Goal: Task Accomplishment & Management: Use online tool/utility

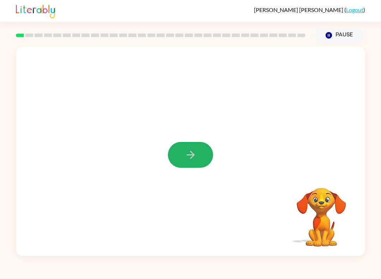
click at [191, 159] on icon "button" at bounding box center [191, 155] width 12 height 12
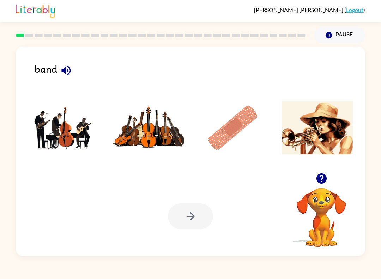
click at [64, 132] on img at bounding box center [63, 127] width 71 height 53
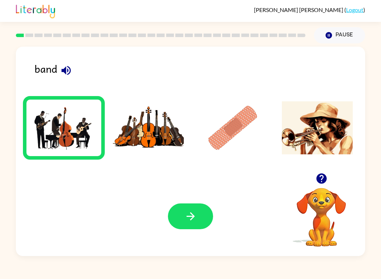
click at [199, 210] on button "button" at bounding box center [190, 216] width 45 height 26
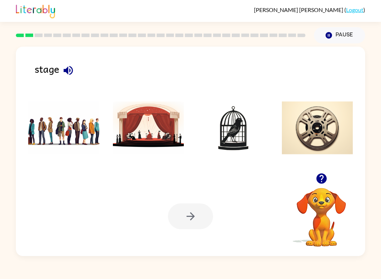
click at [72, 77] on icon "button" at bounding box center [68, 70] width 12 height 12
click at [149, 135] on img at bounding box center [148, 127] width 71 height 53
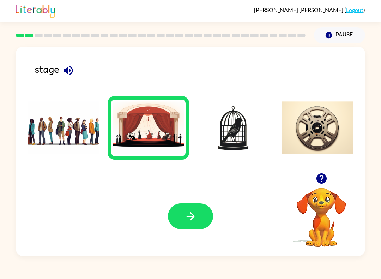
click at [177, 214] on button "button" at bounding box center [190, 216] width 45 height 26
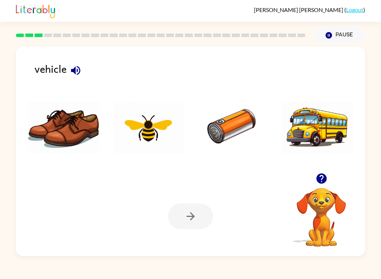
click at [81, 75] on icon "button" at bounding box center [76, 70] width 12 height 12
click at [316, 140] on img at bounding box center [317, 127] width 71 height 53
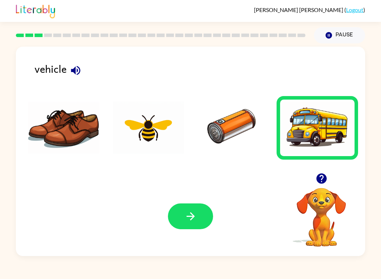
click at [205, 205] on button "button" at bounding box center [190, 216] width 45 height 26
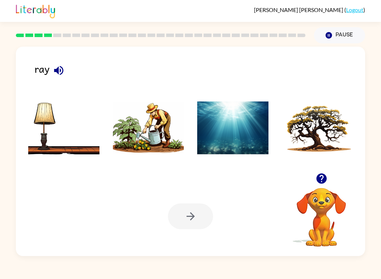
click at [124, 144] on img at bounding box center [148, 127] width 71 height 53
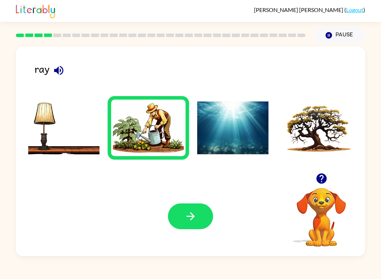
click at [184, 227] on button "button" at bounding box center [190, 216] width 45 height 26
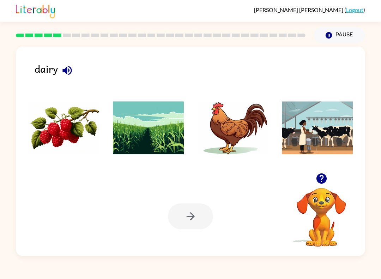
click at [69, 66] on icon "button" at bounding box center [67, 70] width 12 height 12
click at [69, 72] on icon "button" at bounding box center [67, 70] width 9 height 9
click at [131, 144] on img at bounding box center [148, 127] width 71 height 53
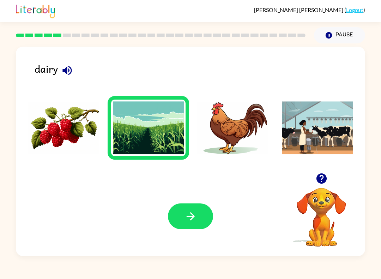
click at [195, 226] on button "button" at bounding box center [190, 216] width 45 height 26
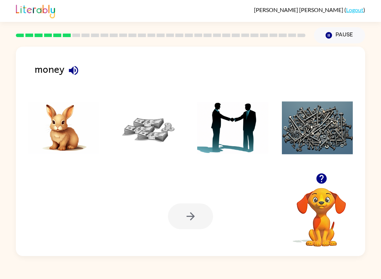
click at [138, 130] on img at bounding box center [148, 127] width 71 height 53
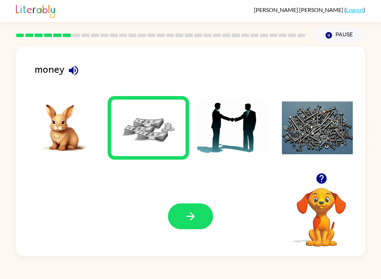
click at [185, 215] on icon "button" at bounding box center [191, 216] width 12 height 12
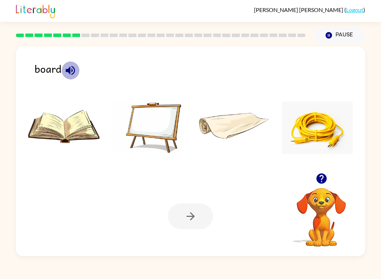
click at [67, 70] on icon "button" at bounding box center [70, 70] width 9 height 9
click at [164, 142] on img at bounding box center [148, 127] width 71 height 53
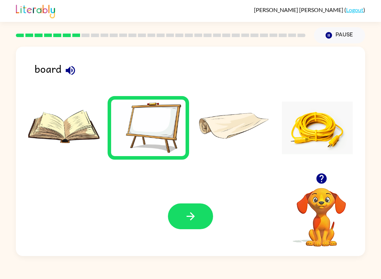
click at [201, 215] on button "button" at bounding box center [190, 216] width 45 height 26
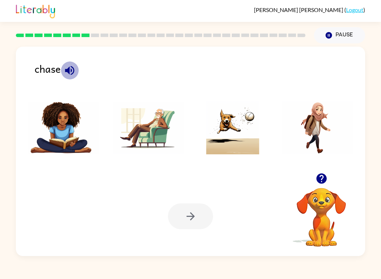
click at [76, 76] on button "button" at bounding box center [70, 70] width 18 height 18
click at [229, 142] on img at bounding box center [232, 127] width 71 height 53
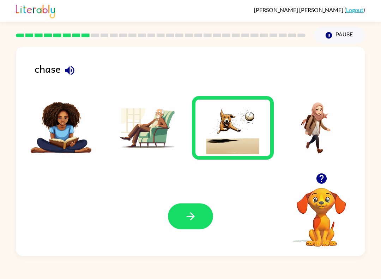
click at [194, 215] on icon "button" at bounding box center [191, 216] width 12 height 12
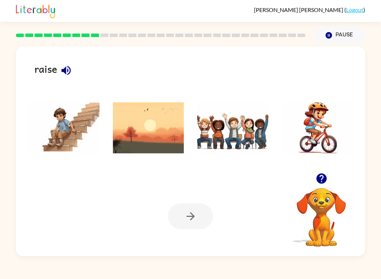
click at [324, 134] on img at bounding box center [317, 127] width 71 height 53
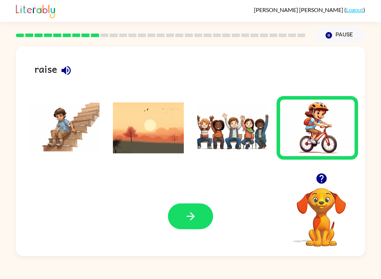
click at [195, 213] on icon "button" at bounding box center [191, 216] width 12 height 12
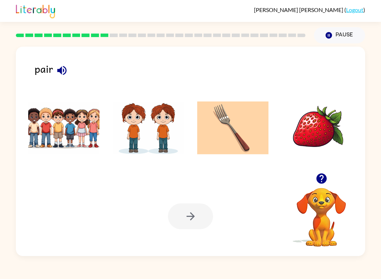
click at [321, 141] on img at bounding box center [317, 127] width 71 height 53
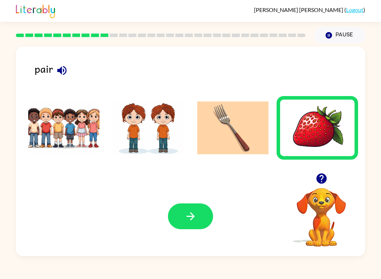
click at [60, 74] on icon "button" at bounding box center [62, 70] width 12 height 12
click at [63, 75] on icon "button" at bounding box center [62, 70] width 12 height 12
click at [63, 73] on icon "button" at bounding box center [61, 70] width 9 height 9
click at [239, 134] on img at bounding box center [232, 127] width 71 height 53
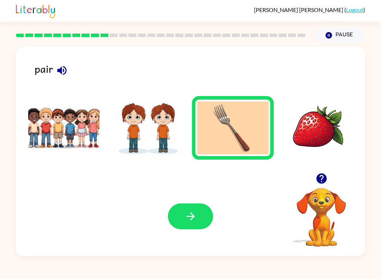
click at [187, 220] on icon "button" at bounding box center [191, 216] width 12 height 12
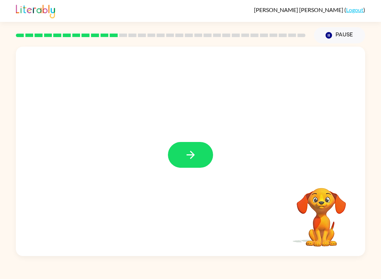
click at [195, 151] on icon "button" at bounding box center [191, 155] width 12 height 12
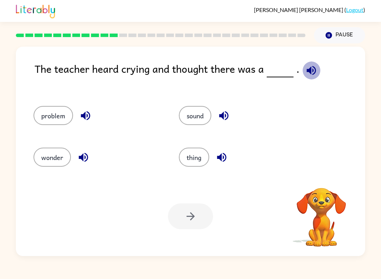
click at [312, 69] on icon "button" at bounding box center [312, 70] width 12 height 12
click at [224, 118] on icon "button" at bounding box center [223, 115] width 9 height 9
click at [225, 159] on icon "button" at bounding box center [222, 157] width 12 height 12
click at [87, 162] on icon "button" at bounding box center [83, 157] width 12 height 12
click at [88, 113] on icon "button" at bounding box center [85, 115] width 9 height 9
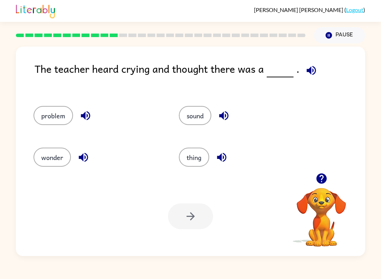
click at [192, 214] on div at bounding box center [190, 216] width 45 height 26
click at [66, 109] on button "problem" at bounding box center [54, 115] width 40 height 19
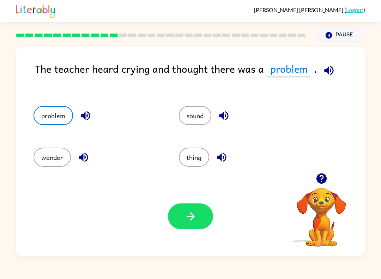
click at [56, 116] on button "problem" at bounding box center [54, 115] width 40 height 19
click at [196, 217] on icon "button" at bounding box center [191, 216] width 12 height 12
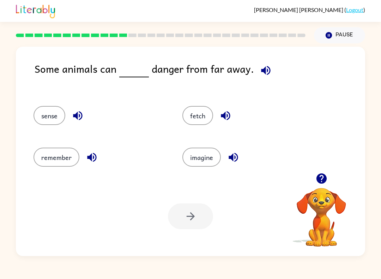
click at [261, 65] on icon "button" at bounding box center [266, 70] width 12 height 12
click at [231, 112] on icon "button" at bounding box center [226, 116] width 12 height 12
click at [239, 152] on icon "button" at bounding box center [233, 157] width 12 height 12
click at [91, 163] on icon "button" at bounding box center [92, 157] width 12 height 12
click at [79, 115] on icon "button" at bounding box center [78, 116] width 12 height 12
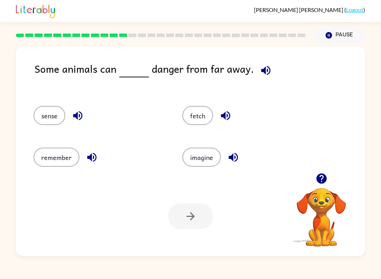
click at [263, 74] on icon "button" at bounding box center [265, 70] width 9 height 9
click at [241, 155] on button "button" at bounding box center [234, 157] width 18 height 18
click at [230, 113] on icon "button" at bounding box center [226, 116] width 12 height 12
click at [230, 117] on icon "button" at bounding box center [225, 115] width 9 height 9
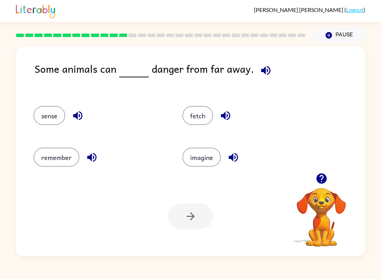
click at [73, 116] on icon "button" at bounding box center [78, 116] width 12 height 12
click at [93, 162] on icon "button" at bounding box center [91, 157] width 9 height 9
click at [49, 152] on button "remember" at bounding box center [57, 157] width 46 height 19
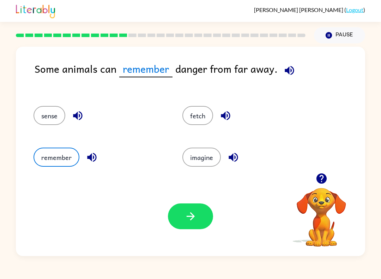
click at [197, 217] on button "button" at bounding box center [190, 216] width 45 height 26
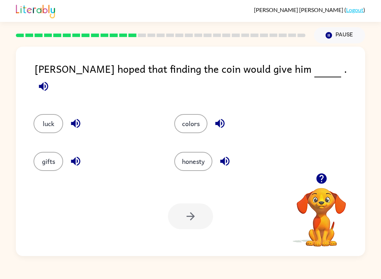
click at [50, 80] on icon "button" at bounding box center [43, 86] width 12 height 12
click at [228, 114] on button "button" at bounding box center [220, 123] width 18 height 18
click at [229, 156] on icon "button" at bounding box center [225, 161] width 12 height 12
click at [77, 157] on icon "button" at bounding box center [76, 161] width 12 height 12
click at [80, 117] on icon "button" at bounding box center [76, 123] width 12 height 12
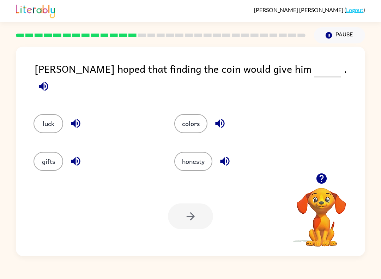
click at [53, 101] on div "luck" at bounding box center [90, 120] width 141 height 38
click at [53, 114] on button "luck" at bounding box center [49, 123] width 30 height 19
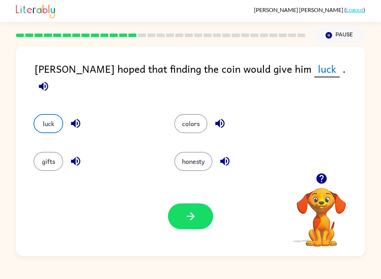
click at [196, 210] on button "button" at bounding box center [190, 216] width 45 height 26
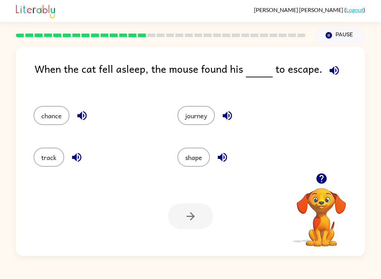
click at [334, 67] on icon "button" at bounding box center [334, 70] width 9 height 9
click at [233, 116] on icon "button" at bounding box center [227, 116] width 12 height 12
click at [226, 150] on button "button" at bounding box center [223, 157] width 18 height 18
click at [84, 111] on icon "button" at bounding box center [82, 116] width 12 height 12
click at [49, 120] on button "chance" at bounding box center [52, 115] width 36 height 19
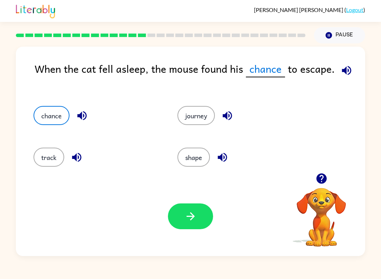
click at [194, 204] on button "button" at bounding box center [190, 216] width 45 height 26
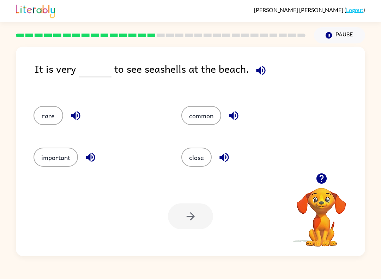
click at [261, 69] on icon "button" at bounding box center [260, 70] width 9 height 9
click at [239, 111] on icon "button" at bounding box center [234, 116] width 12 height 12
click at [221, 155] on icon "button" at bounding box center [224, 157] width 12 height 12
click at [77, 116] on icon "button" at bounding box center [76, 116] width 12 height 12
click at [97, 158] on icon "button" at bounding box center [90, 157] width 12 height 12
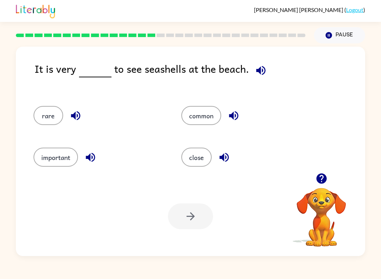
click at [50, 116] on button "rare" at bounding box center [49, 115] width 30 height 19
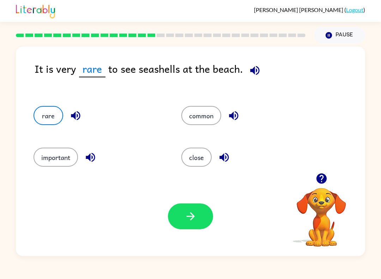
click at [199, 209] on button "button" at bounding box center [190, 216] width 45 height 26
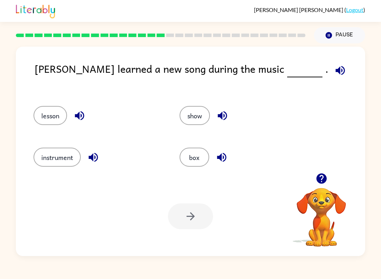
click at [335, 69] on icon "button" at bounding box center [341, 70] width 12 height 12
click at [225, 111] on icon "button" at bounding box center [223, 116] width 12 height 12
click at [230, 157] on button "button" at bounding box center [222, 157] width 18 height 18
click at [233, 159] on div "box" at bounding box center [245, 157] width 130 height 19
click at [75, 121] on icon "button" at bounding box center [79, 116] width 12 height 12
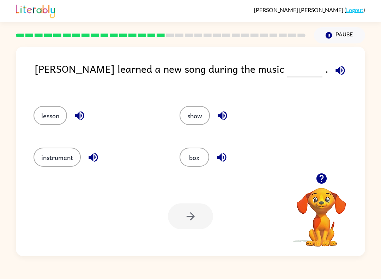
click at [97, 156] on icon "button" at bounding box center [93, 157] width 12 height 12
click at [48, 161] on button "instrument" at bounding box center [57, 157] width 47 height 19
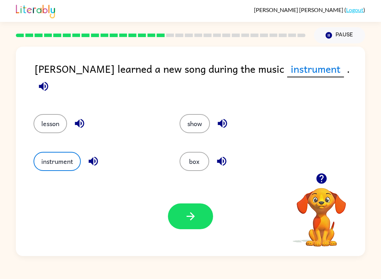
click at [48, 82] on icon "button" at bounding box center [43, 86] width 9 height 9
click at [194, 180] on div "Your browser must support playing .mp4 files to use Literably. Please try using…" at bounding box center [191, 216] width 350 height 79
click at [190, 215] on icon "button" at bounding box center [191, 216] width 12 height 12
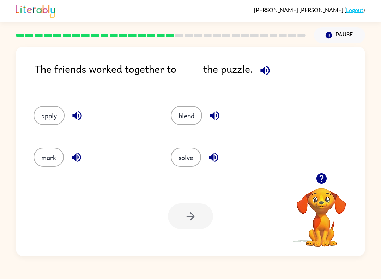
click at [266, 72] on icon "button" at bounding box center [265, 70] width 9 height 9
click at [71, 121] on icon "button" at bounding box center [77, 116] width 12 height 12
click at [64, 159] on button "mark" at bounding box center [49, 157] width 30 height 19
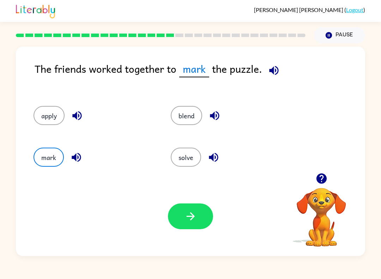
click at [78, 152] on icon "button" at bounding box center [76, 157] width 12 height 12
click at [78, 158] on icon "button" at bounding box center [76, 157] width 9 height 9
click at [77, 159] on icon "button" at bounding box center [76, 157] width 12 height 12
click at [77, 158] on icon "button" at bounding box center [76, 157] width 12 height 12
click at [219, 113] on icon "button" at bounding box center [215, 116] width 12 height 12
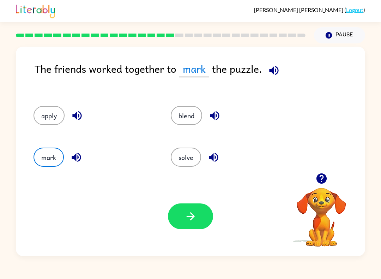
click at [215, 155] on icon "button" at bounding box center [214, 157] width 12 height 12
click at [192, 153] on button "solve" at bounding box center [186, 157] width 30 height 19
click at [186, 223] on icon "button" at bounding box center [191, 216] width 12 height 12
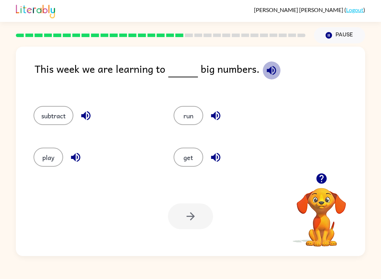
click at [273, 63] on button "button" at bounding box center [272, 70] width 18 height 18
click at [91, 114] on icon "button" at bounding box center [86, 116] width 12 height 12
click at [75, 158] on icon "button" at bounding box center [75, 157] width 9 height 9
click at [272, 73] on icon "button" at bounding box center [271, 70] width 9 height 9
click at [97, 109] on div "subtract" at bounding box center [96, 115] width 124 height 19
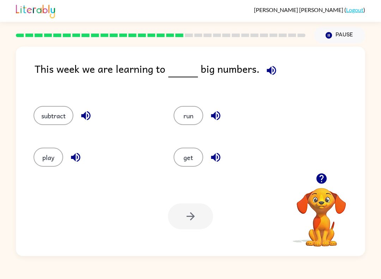
click at [96, 112] on div "subtract" at bounding box center [96, 115] width 124 height 19
click at [99, 112] on div "subtract" at bounding box center [96, 115] width 124 height 19
click at [91, 113] on icon "button" at bounding box center [86, 116] width 12 height 12
click at [55, 111] on button "subtract" at bounding box center [54, 115] width 40 height 19
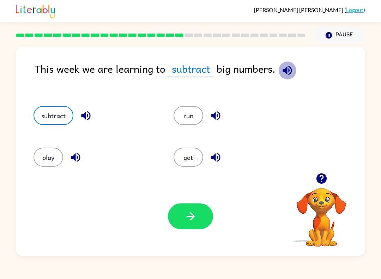
click at [286, 67] on icon "button" at bounding box center [288, 70] width 12 height 12
click at [185, 217] on icon "button" at bounding box center [191, 216] width 12 height 12
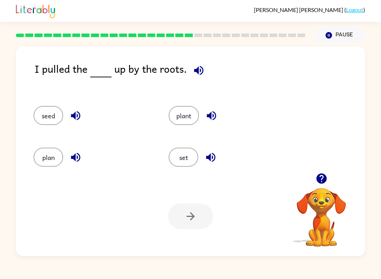
click at [202, 72] on icon "button" at bounding box center [199, 70] width 12 height 12
click at [188, 113] on button "plant" at bounding box center [184, 115] width 30 height 19
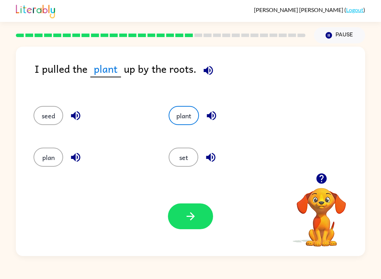
click at [185, 213] on icon "button" at bounding box center [191, 216] width 12 height 12
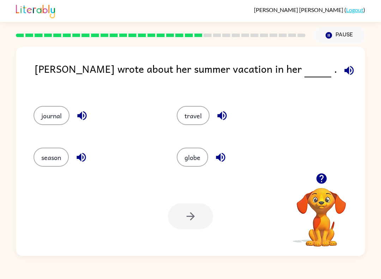
click at [341, 69] on button "button" at bounding box center [350, 70] width 18 height 18
click at [223, 116] on icon "button" at bounding box center [222, 116] width 12 height 12
click at [345, 71] on icon "button" at bounding box center [349, 70] width 9 height 9
click at [203, 113] on button "travel" at bounding box center [193, 115] width 33 height 19
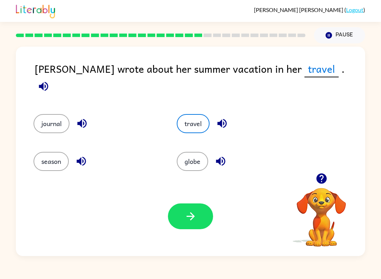
click at [227, 117] on icon "button" at bounding box center [222, 123] width 12 height 12
click at [223, 155] on icon "button" at bounding box center [221, 161] width 12 height 12
click at [88, 122] on icon "button" at bounding box center [82, 123] width 12 height 12
click at [85, 160] on icon "button" at bounding box center [81, 161] width 12 height 12
click at [54, 160] on button "season" at bounding box center [51, 161] width 35 height 19
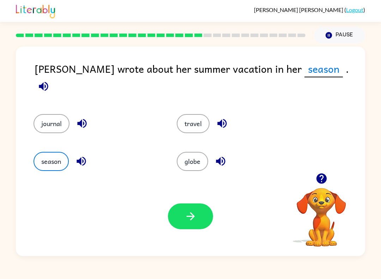
click at [194, 229] on button "button" at bounding box center [190, 216] width 45 height 26
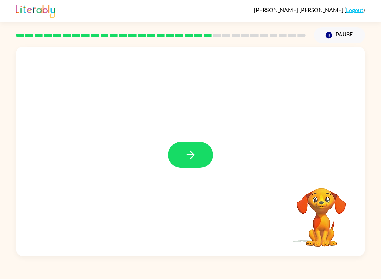
click at [185, 154] on icon "button" at bounding box center [191, 155] width 12 height 12
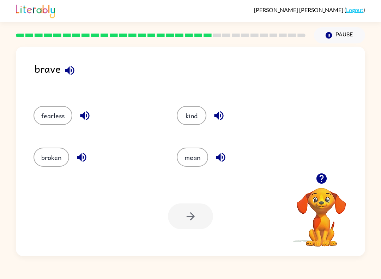
click at [70, 67] on icon "button" at bounding box center [70, 70] width 12 height 12
click at [216, 116] on icon "button" at bounding box center [218, 115] width 9 height 9
click at [240, 156] on div "mean" at bounding box center [240, 157] width 127 height 19
click at [219, 152] on icon "button" at bounding box center [221, 157] width 12 height 12
click at [90, 116] on icon "button" at bounding box center [85, 116] width 12 height 12
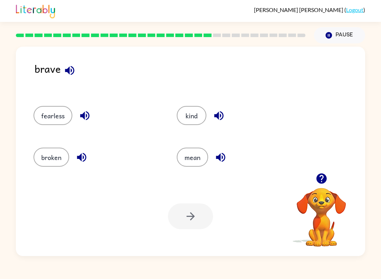
click at [78, 161] on icon "button" at bounding box center [82, 157] width 12 height 12
click at [51, 113] on button "fearless" at bounding box center [53, 115] width 39 height 19
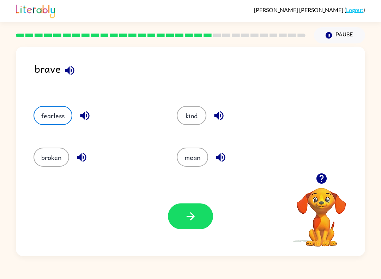
click at [185, 221] on icon "button" at bounding box center [191, 216] width 12 height 12
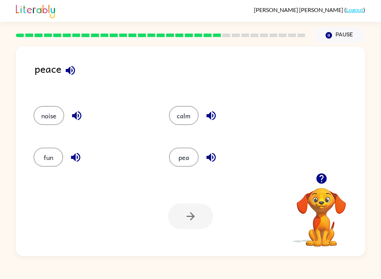
click at [79, 72] on button "button" at bounding box center [70, 70] width 18 height 18
click at [214, 110] on icon "button" at bounding box center [211, 116] width 12 height 12
click at [220, 159] on button "button" at bounding box center [211, 157] width 18 height 18
click at [77, 116] on icon "button" at bounding box center [77, 116] width 12 height 12
click at [200, 144] on div "pea" at bounding box center [224, 155] width 136 height 42
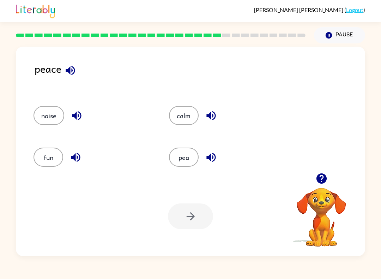
click at [215, 154] on icon "button" at bounding box center [211, 157] width 12 height 12
click at [84, 116] on button "button" at bounding box center [77, 116] width 18 height 18
click at [70, 152] on icon "button" at bounding box center [76, 157] width 12 height 12
click at [70, 151] on icon "button" at bounding box center [76, 157] width 12 height 12
click at [188, 116] on button "calm" at bounding box center [184, 115] width 30 height 19
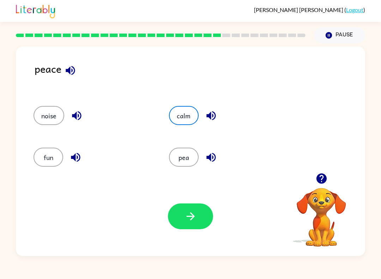
click at [214, 116] on icon "button" at bounding box center [211, 116] width 12 height 12
click at [192, 223] on button "button" at bounding box center [190, 216] width 45 height 26
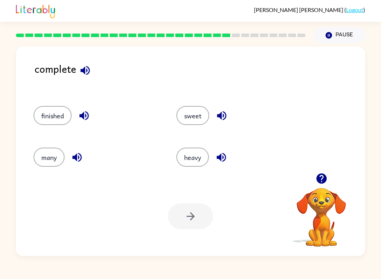
click at [89, 72] on icon "button" at bounding box center [85, 70] width 9 height 9
click at [228, 120] on icon "button" at bounding box center [222, 116] width 12 height 12
click at [227, 154] on icon "button" at bounding box center [221, 157] width 12 height 12
click at [83, 112] on icon "button" at bounding box center [84, 116] width 12 height 12
click at [61, 111] on button "finished" at bounding box center [53, 115] width 38 height 19
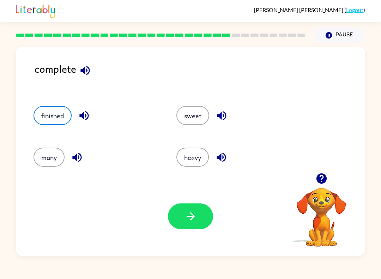
click at [195, 215] on icon "button" at bounding box center [191, 216] width 12 height 12
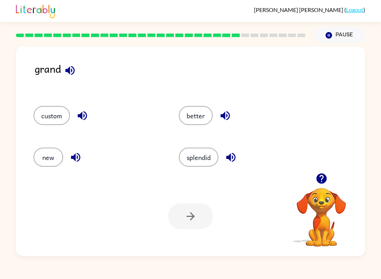
click at [78, 69] on button "button" at bounding box center [70, 70] width 18 height 18
click at [83, 116] on icon "button" at bounding box center [82, 116] width 12 height 12
click at [85, 115] on icon "button" at bounding box center [82, 116] width 12 height 12
click at [77, 158] on icon "button" at bounding box center [76, 157] width 12 height 12
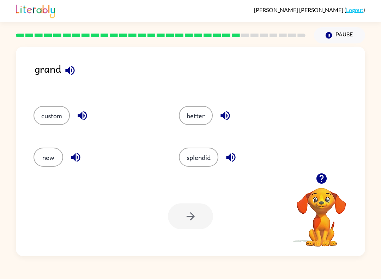
click at [227, 116] on icon "button" at bounding box center [225, 116] width 12 height 12
click at [235, 160] on icon "button" at bounding box center [230, 157] width 9 height 9
click at [239, 156] on button "button" at bounding box center [231, 157] width 18 height 18
click at [237, 155] on icon "button" at bounding box center [231, 157] width 12 height 12
click at [70, 73] on icon "button" at bounding box center [69, 70] width 9 height 9
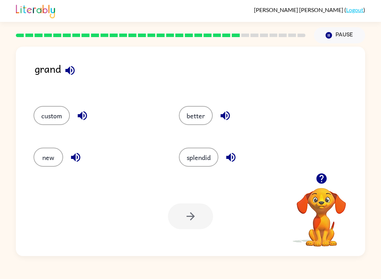
click at [195, 112] on button "better" at bounding box center [196, 115] width 34 height 19
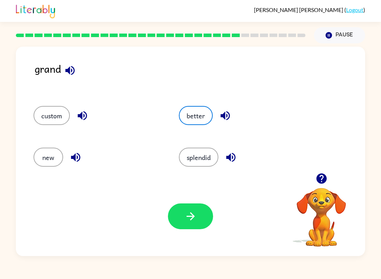
click at [203, 204] on button "button" at bounding box center [190, 216] width 45 height 26
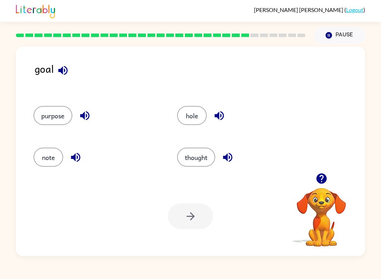
click at [70, 73] on button "button" at bounding box center [63, 70] width 18 height 18
click at [89, 115] on icon "button" at bounding box center [84, 115] width 9 height 9
click at [83, 152] on button "button" at bounding box center [76, 157] width 18 height 18
click at [226, 119] on icon "button" at bounding box center [219, 116] width 12 height 12
click at [223, 152] on icon "button" at bounding box center [228, 157] width 12 height 12
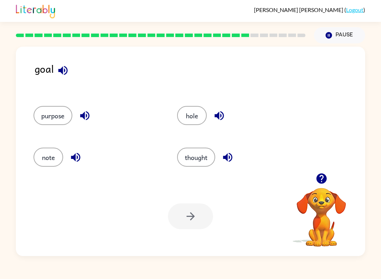
click at [234, 160] on icon "button" at bounding box center [228, 157] width 12 height 12
click at [232, 156] on icon "button" at bounding box center [227, 157] width 9 height 9
click at [230, 158] on icon "button" at bounding box center [228, 157] width 12 height 12
click at [201, 161] on button "thought" at bounding box center [196, 157] width 38 height 19
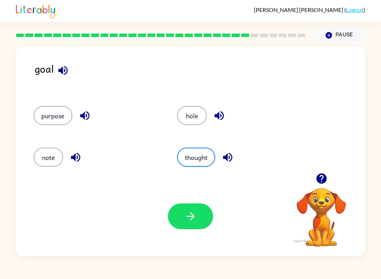
click at [189, 217] on icon "button" at bounding box center [191, 216] width 12 height 12
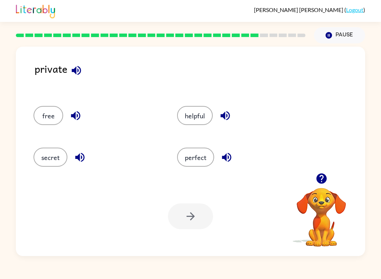
click at [84, 75] on button "button" at bounding box center [76, 70] width 18 height 18
click at [83, 114] on button "button" at bounding box center [76, 116] width 18 height 18
click at [81, 166] on button "button" at bounding box center [80, 157] width 18 height 18
click at [83, 158] on icon "button" at bounding box center [80, 157] width 12 height 12
click at [81, 160] on icon "button" at bounding box center [80, 157] width 12 height 12
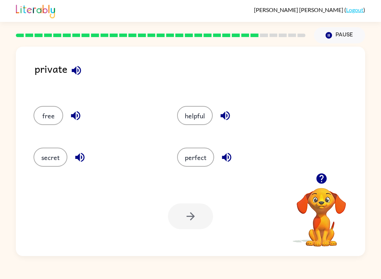
click at [84, 157] on icon "button" at bounding box center [79, 157] width 9 height 9
click at [223, 119] on icon "button" at bounding box center [225, 116] width 12 height 12
click at [233, 156] on button "button" at bounding box center [227, 157] width 18 height 18
click at [79, 66] on icon "button" at bounding box center [76, 70] width 12 height 12
click at [226, 114] on icon "button" at bounding box center [225, 116] width 12 height 12
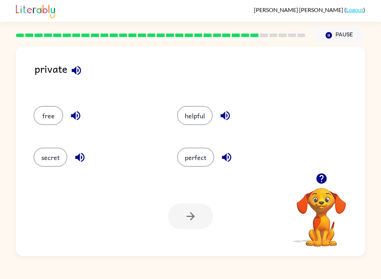
click at [234, 158] on button "button" at bounding box center [227, 157] width 18 height 18
click at [191, 160] on button "perfect" at bounding box center [195, 157] width 37 height 19
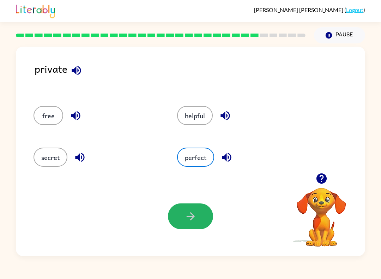
click at [195, 214] on icon "button" at bounding box center [191, 216] width 12 height 12
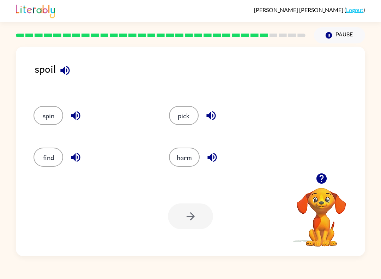
click at [71, 70] on icon "button" at bounding box center [65, 70] width 12 height 12
click at [219, 100] on div "pick" at bounding box center [224, 114] width 136 height 42
click at [217, 112] on icon "button" at bounding box center [211, 116] width 12 height 12
click at [216, 159] on icon "button" at bounding box center [212, 157] width 9 height 9
click at [82, 111] on button "button" at bounding box center [76, 116] width 18 height 18
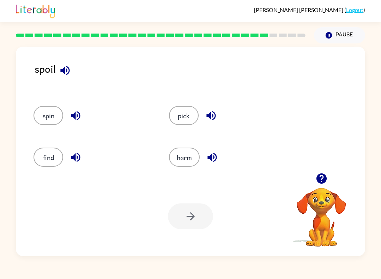
click at [82, 111] on button "button" at bounding box center [76, 116] width 18 height 18
click at [83, 112] on button "button" at bounding box center [76, 116] width 18 height 18
click at [84, 161] on button "button" at bounding box center [76, 157] width 18 height 18
click at [204, 220] on div at bounding box center [190, 216] width 45 height 26
click at [209, 112] on icon "button" at bounding box center [211, 116] width 12 height 12
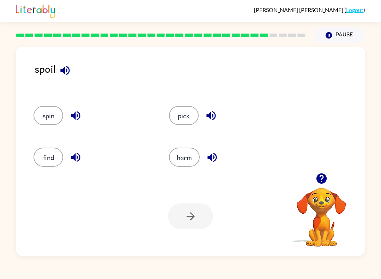
click at [188, 115] on button "pick" at bounding box center [184, 115] width 30 height 19
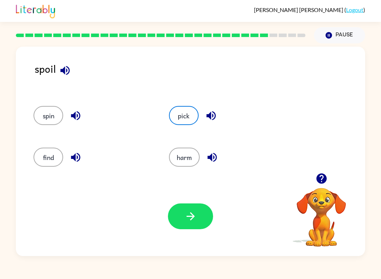
click at [192, 212] on icon "button" at bounding box center [191, 216] width 12 height 12
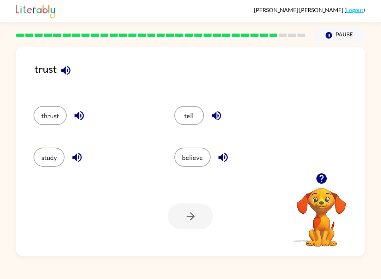
click at [220, 120] on icon "button" at bounding box center [217, 116] width 12 height 12
click at [233, 154] on div "believe" at bounding box center [236, 157] width 125 height 19
click at [226, 156] on icon "button" at bounding box center [223, 157] width 12 height 12
click at [82, 112] on icon "button" at bounding box center [79, 116] width 12 height 12
click at [82, 164] on icon "button" at bounding box center [77, 157] width 12 height 12
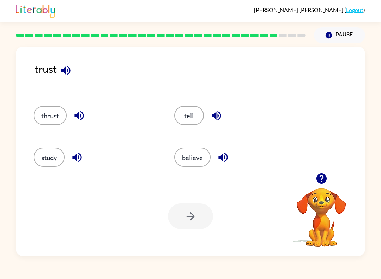
click at [51, 158] on button "study" at bounding box center [49, 157] width 31 height 19
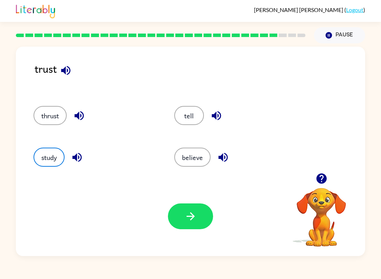
click at [200, 215] on button "button" at bounding box center [190, 216] width 45 height 26
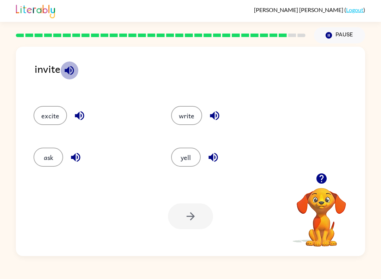
click at [64, 67] on icon "button" at bounding box center [69, 70] width 12 height 12
click at [77, 75] on button "button" at bounding box center [69, 70] width 18 height 18
click at [213, 110] on icon "button" at bounding box center [215, 116] width 12 height 12
click at [214, 162] on icon "button" at bounding box center [213, 157] width 9 height 9
click at [83, 111] on icon "button" at bounding box center [79, 116] width 12 height 12
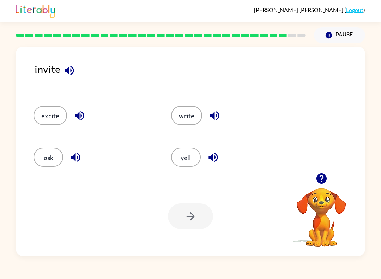
click at [77, 161] on icon "button" at bounding box center [75, 157] width 9 height 9
click at [56, 159] on button "ask" at bounding box center [49, 157] width 30 height 19
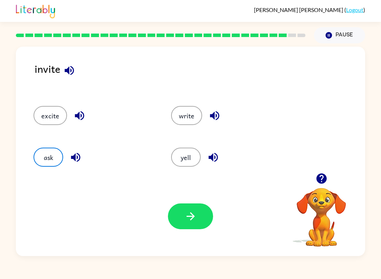
click at [207, 226] on button "button" at bounding box center [190, 216] width 45 height 26
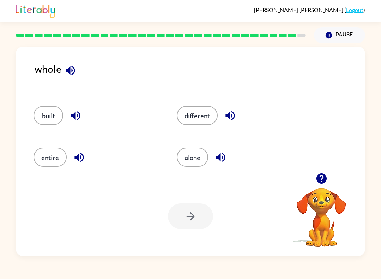
click at [79, 70] on button "button" at bounding box center [70, 70] width 18 height 18
click at [236, 115] on icon "button" at bounding box center [230, 116] width 12 height 12
click at [224, 161] on icon "button" at bounding box center [221, 157] width 12 height 12
click at [76, 118] on icon "button" at bounding box center [76, 116] width 12 height 12
click at [84, 159] on icon "button" at bounding box center [79, 157] width 12 height 12
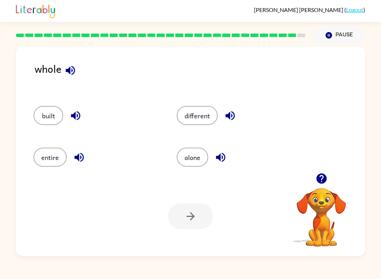
click at [196, 219] on div at bounding box center [190, 216] width 45 height 26
click at [56, 152] on button "entire" at bounding box center [50, 157] width 33 height 19
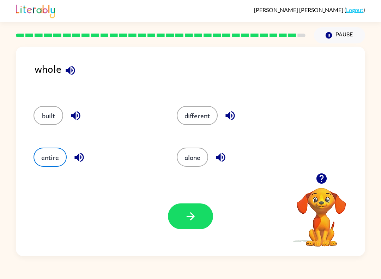
click at [46, 153] on button "entire" at bounding box center [50, 157] width 33 height 19
click at [194, 221] on icon "button" at bounding box center [191, 216] width 12 height 12
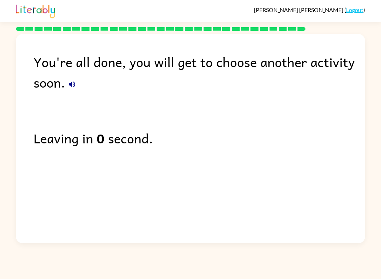
click at [77, 80] on button "button" at bounding box center [72, 84] width 14 height 14
